Goal: Task Accomplishment & Management: Complete application form

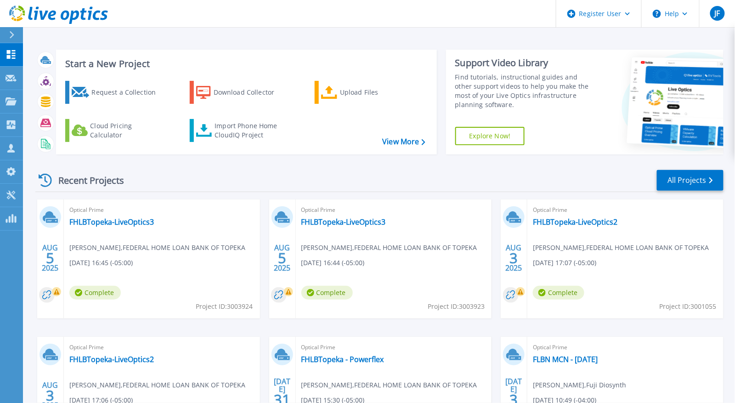
click at [264, 198] on div "Recent Projects All Projects [DATE] Optical Prime FHLBTopeka-LiveOptics3 [PERSO…" at bounding box center [379, 322] width 688 height 320
click at [14, 111] on link "Projects Projects" at bounding box center [11, 101] width 23 height 23
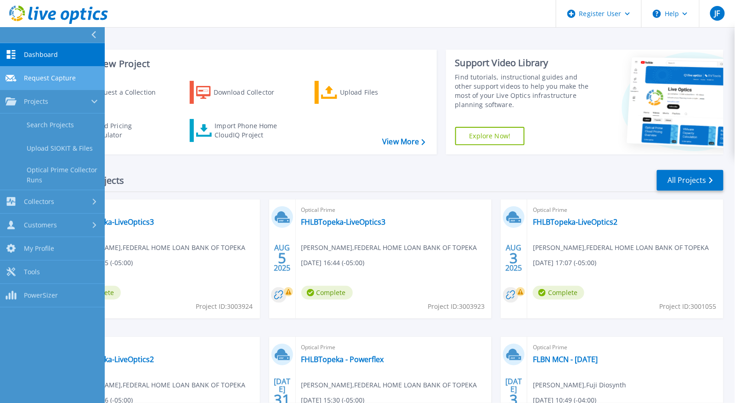
click at [57, 85] on link "Request Capture Request Capture" at bounding box center [52, 78] width 105 height 23
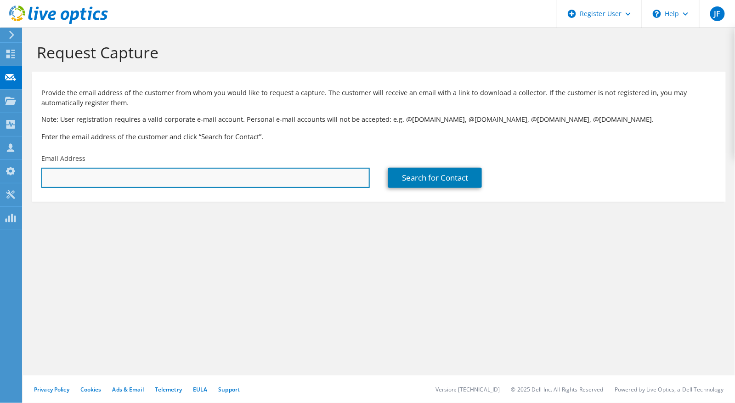
click at [100, 180] on input "text" at bounding box center [205, 178] width 328 height 20
type input "patrick.buglak@fhlb-pgh.com"
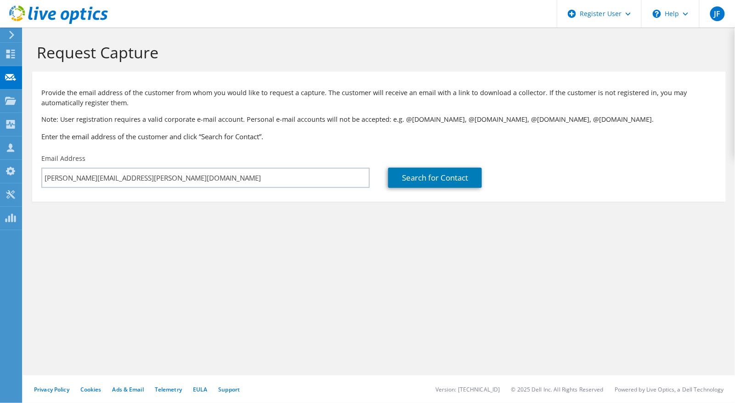
click at [241, 259] on div "Request Capture Provide the email address of the customer from whom you would l…" at bounding box center [379, 215] width 712 height 375
click at [531, 211] on section "Request Capture Provide the email address of the customer from whom you would l…" at bounding box center [379, 138] width 712 height 220
click at [442, 170] on link "Search for Contact" at bounding box center [435, 178] width 94 height 20
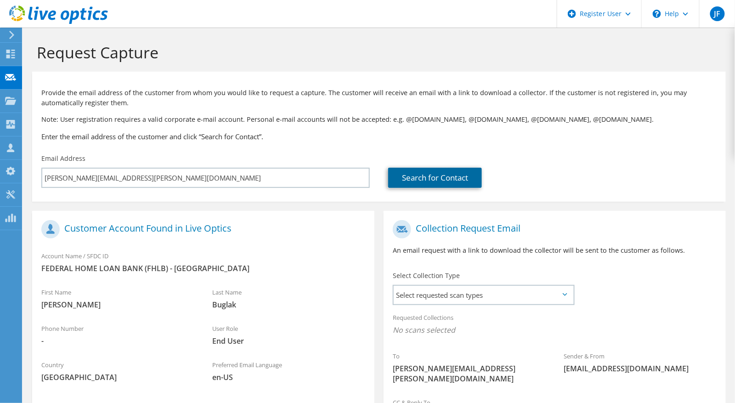
scroll to position [94, 0]
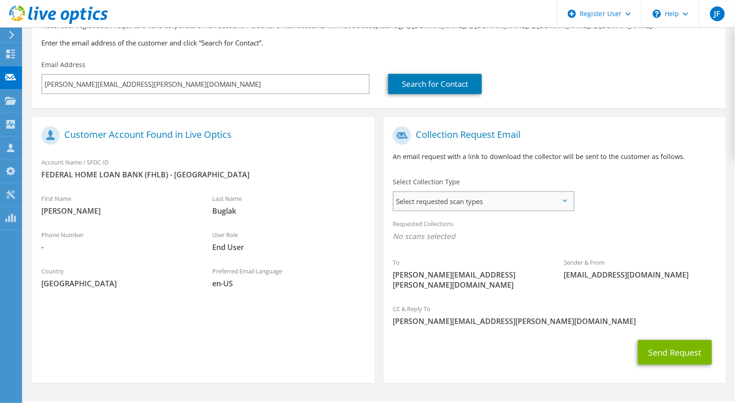
click at [494, 198] on span "Select requested scan types" at bounding box center [484, 201] width 180 height 18
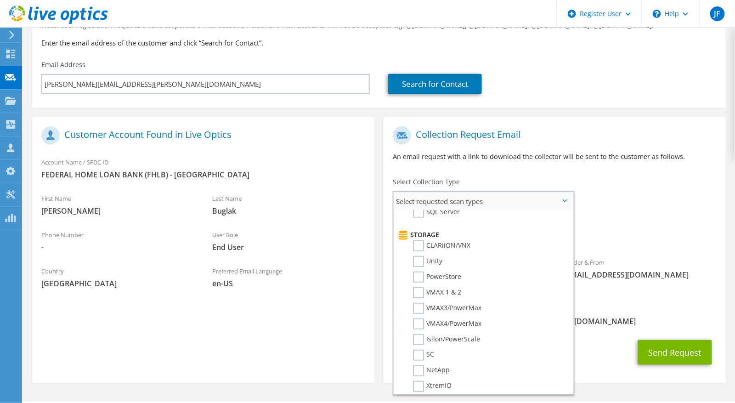
scroll to position [153, 0]
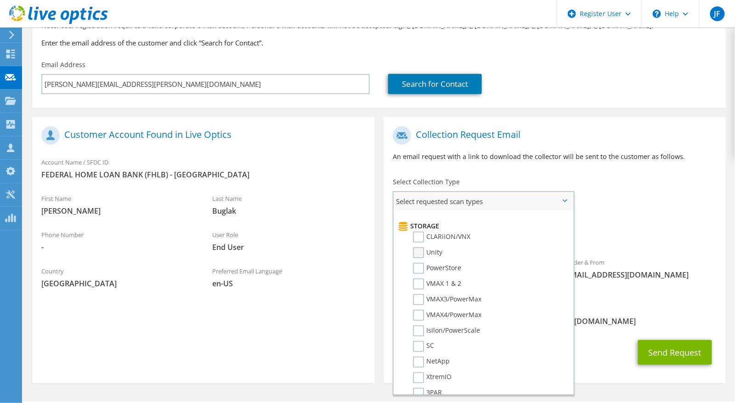
click at [422, 249] on label "Unity" at bounding box center [427, 252] width 29 height 11
click at [0, 0] on input "Unity" at bounding box center [0, 0] width 0 height 0
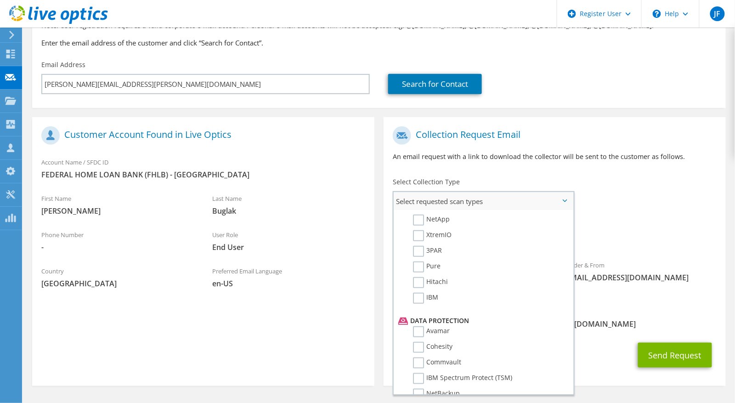
scroll to position [0, 0]
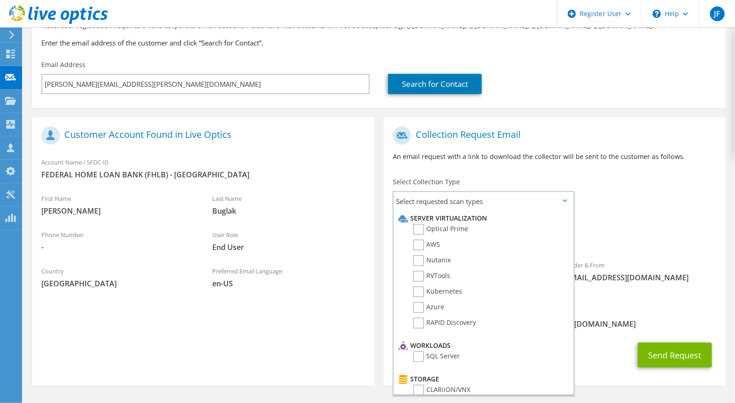
click at [337, 305] on section "Customer Account Found in Live Optics Account Name / SFDC ID FEDERAL HOME LOAN …" at bounding box center [203, 251] width 342 height 269
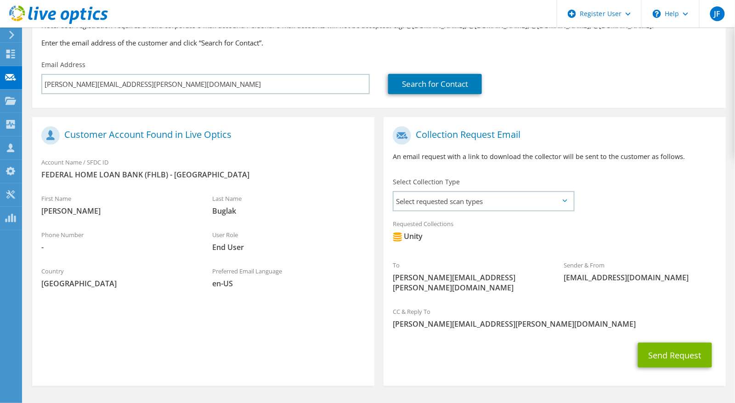
click at [474, 340] on div "Send Request" at bounding box center [555, 355] width 342 height 34
click at [659, 343] on button "Send Request" at bounding box center [675, 355] width 74 height 25
